Goal: Book appointment/travel/reservation

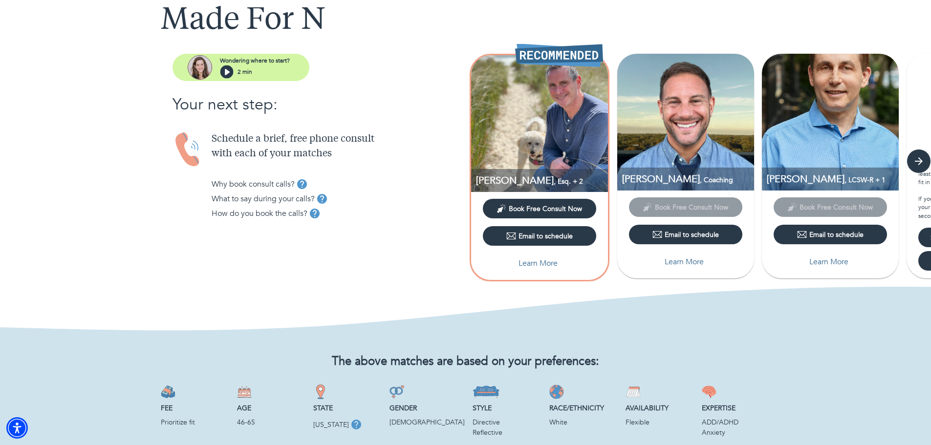
scroll to position [49, 0]
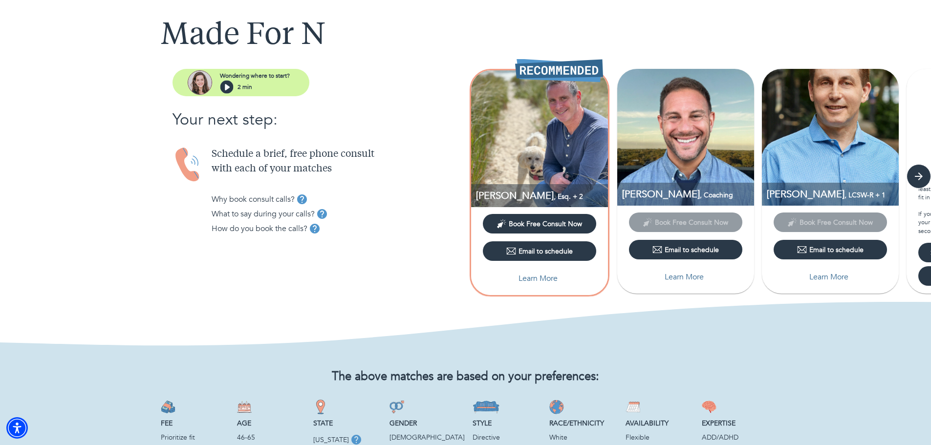
click at [558, 221] on span "Book Free Consult Now" at bounding box center [545, 223] width 73 height 9
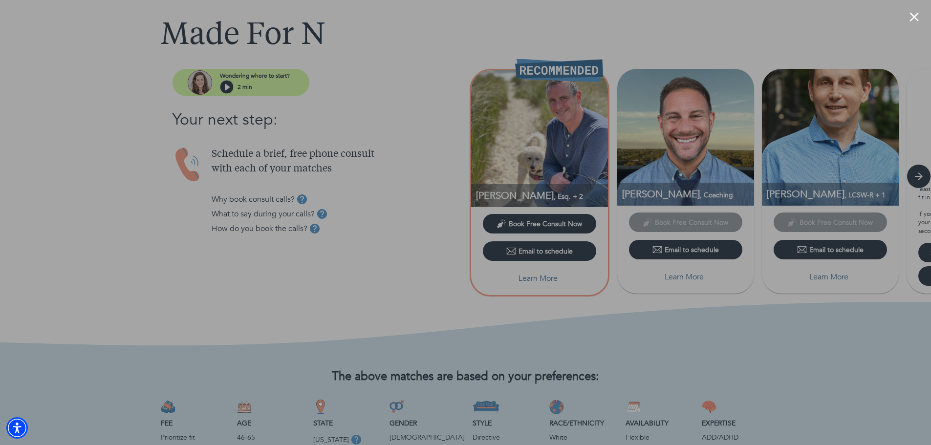
click at [560, 40] on div at bounding box center [465, 222] width 931 height 445
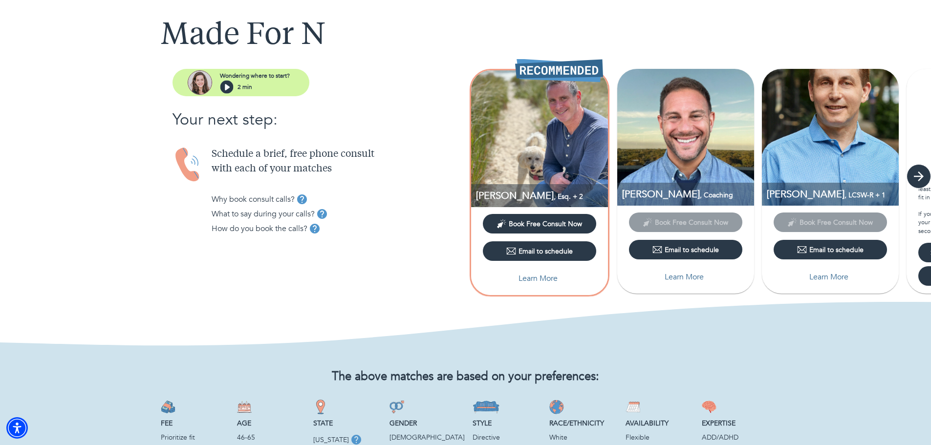
click at [923, 181] on icon "button" at bounding box center [919, 176] width 15 height 15
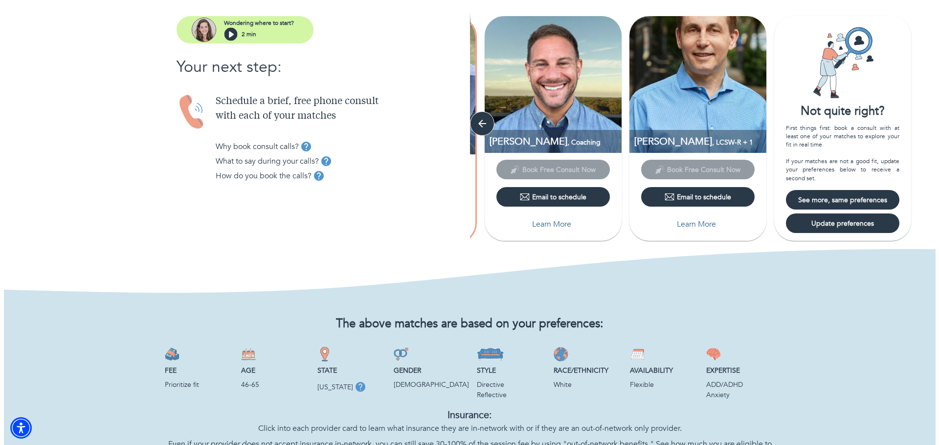
scroll to position [42, 0]
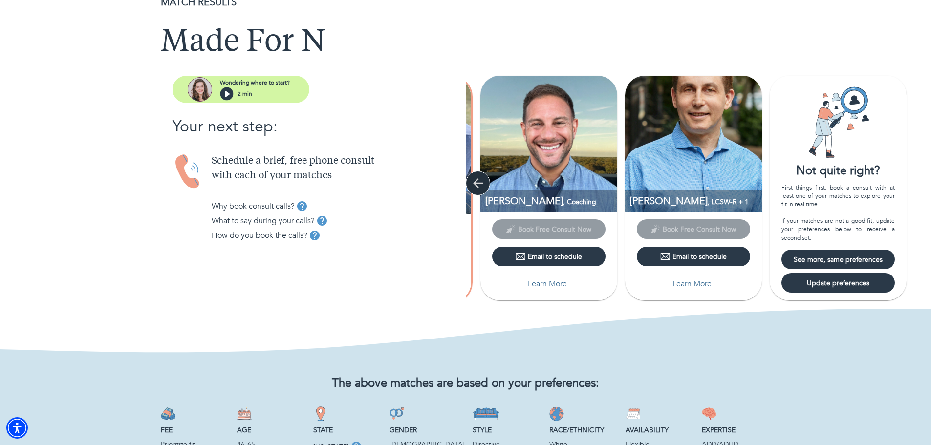
drag, startPoint x: 469, startPoint y: 176, endPoint x: 474, endPoint y: 177, distance: 5.1
click at [469, 176] on button "button" at bounding box center [478, 183] width 24 height 24
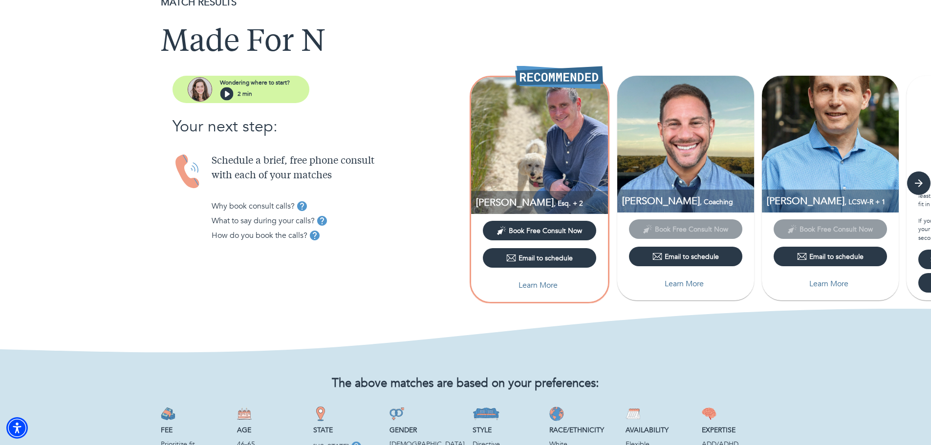
click at [553, 143] on img at bounding box center [539, 145] width 137 height 137
click at [547, 286] on p "Learn More" at bounding box center [538, 286] width 39 height 12
select select "3"
select select "2"
select select "1"
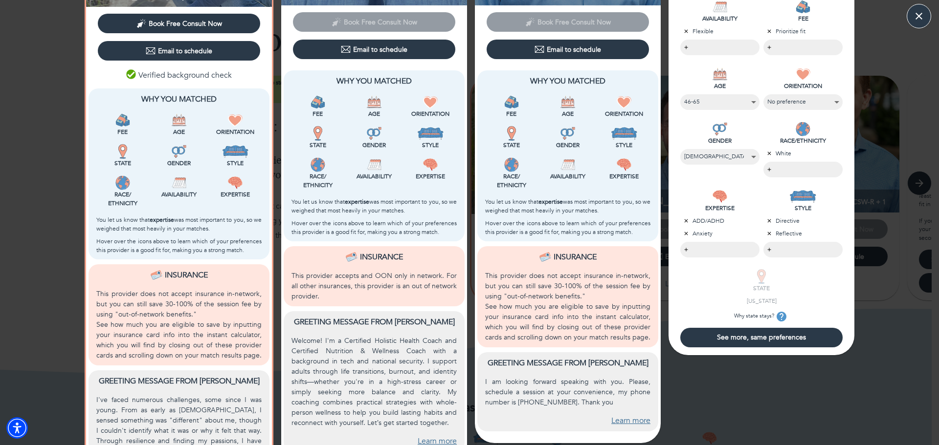
scroll to position [182, 0]
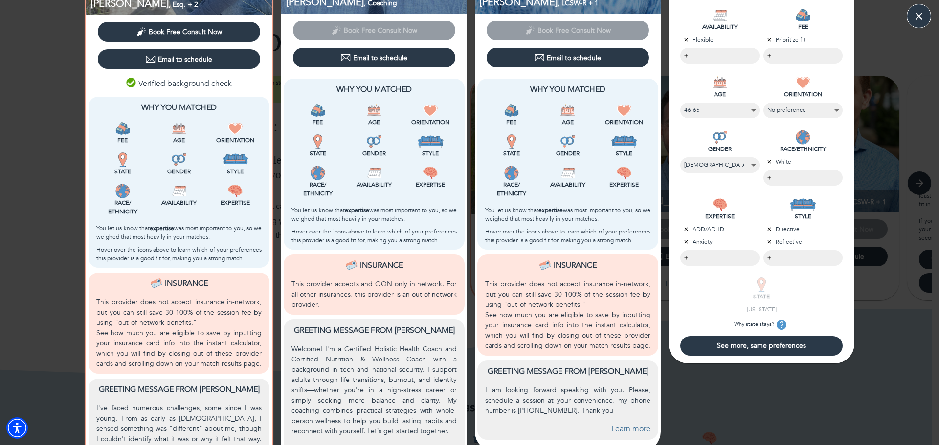
click at [697, 229] on p "ADD/ADHD" at bounding box center [719, 229] width 79 height 9
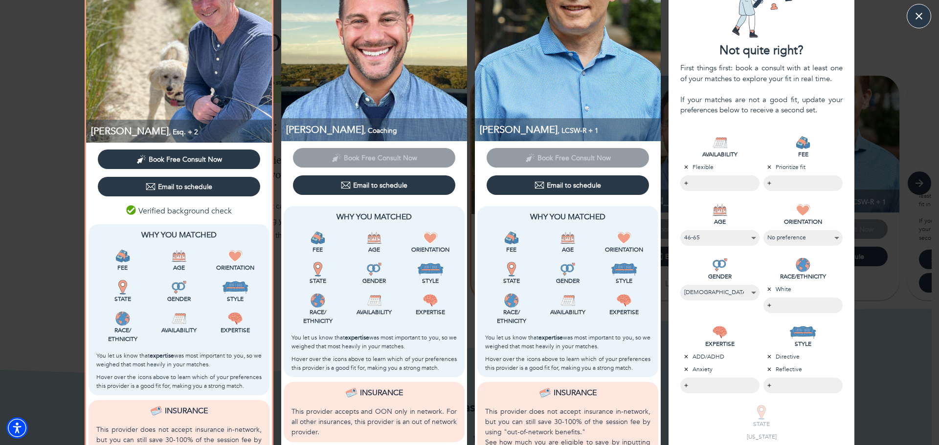
scroll to position [0, 0]
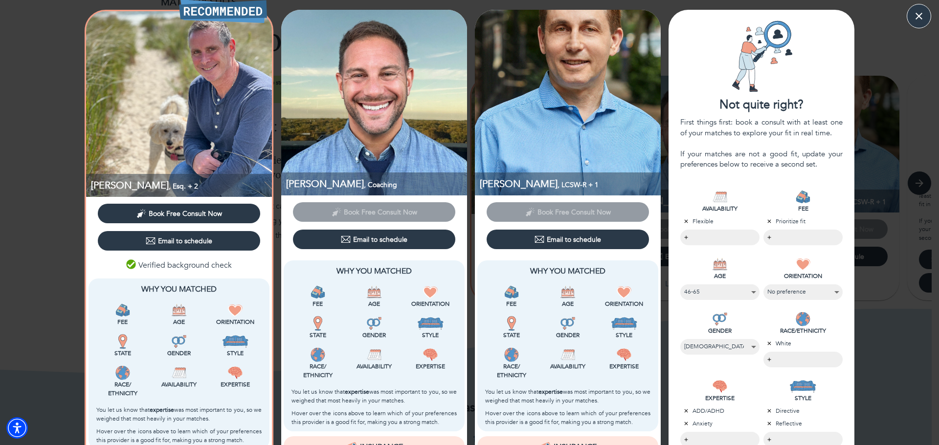
click at [185, 239] on div "Email to schedule" at bounding box center [179, 241] width 66 height 10
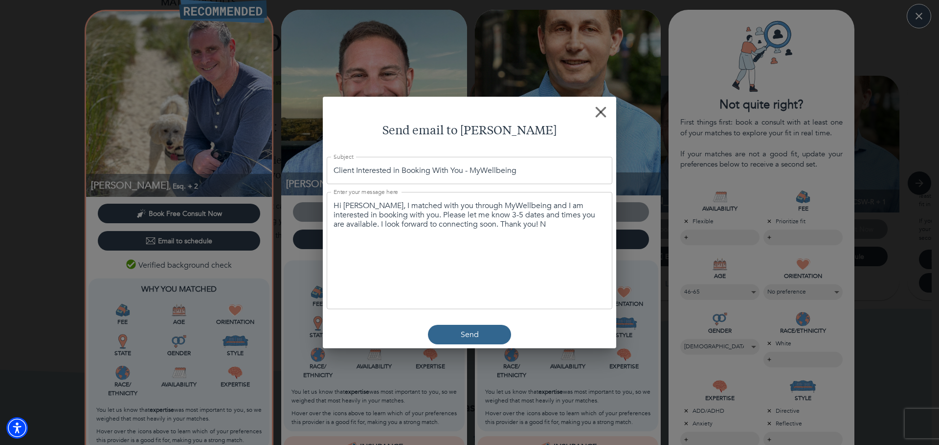
click at [600, 111] on rect "button" at bounding box center [600, 112] width 11 height 11
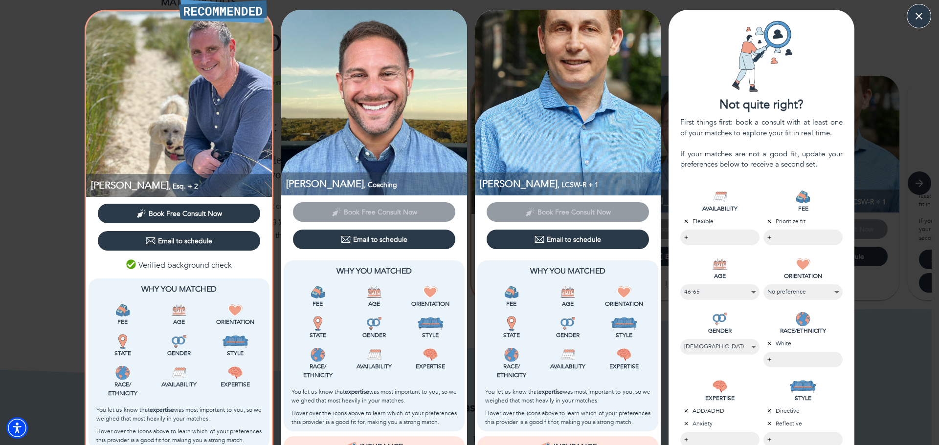
click at [206, 109] on img at bounding box center [179, 104] width 186 height 186
click at [919, 22] on icon "button" at bounding box center [918, 16] width 15 height 15
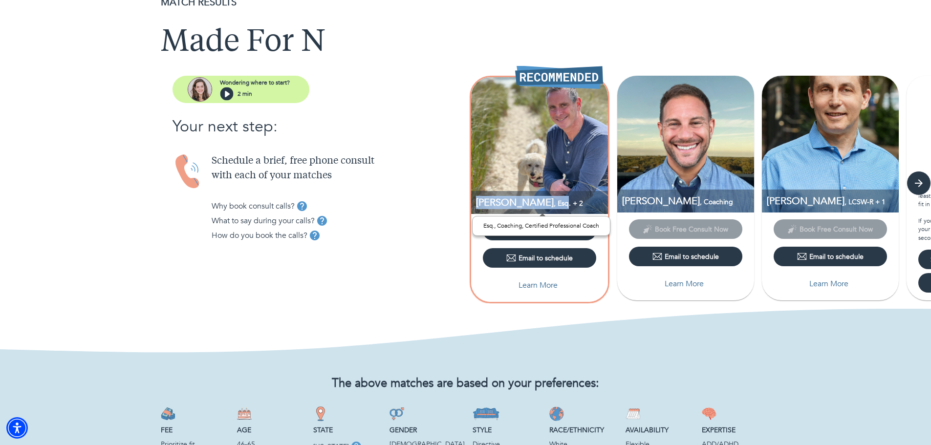
drag, startPoint x: 515, startPoint y: 208, endPoint x: 476, endPoint y: 208, distance: 38.6
click at [476, 208] on p "[PERSON_NAME] , Esq. + 2" at bounding box center [542, 202] width 132 height 13
click at [380, 216] on div "What to say during your calls?" at bounding box center [339, 221] width 254 height 15
